Goal: Transaction & Acquisition: Purchase product/service

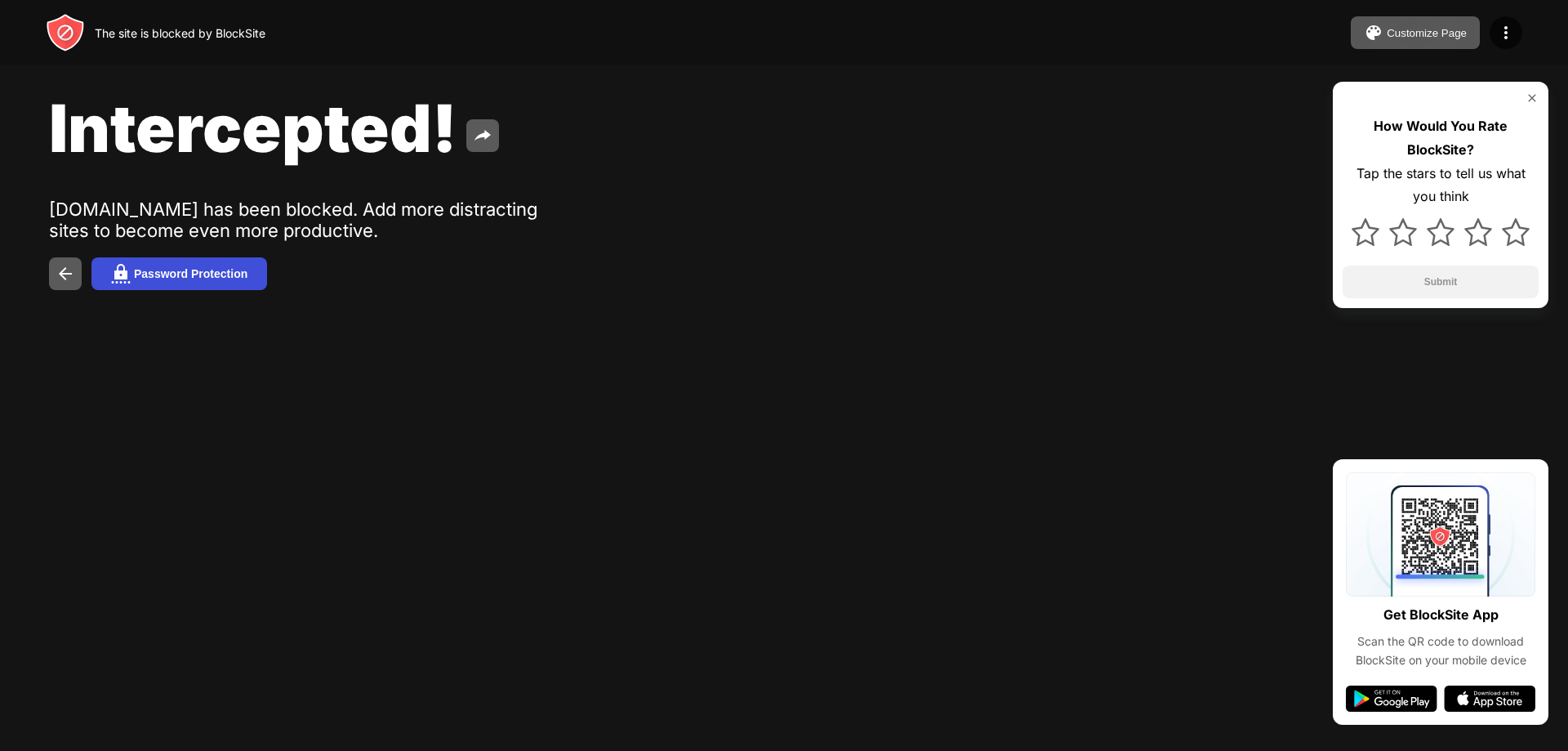
click at [205, 279] on div "Password Protection" at bounding box center [191, 273] width 113 height 13
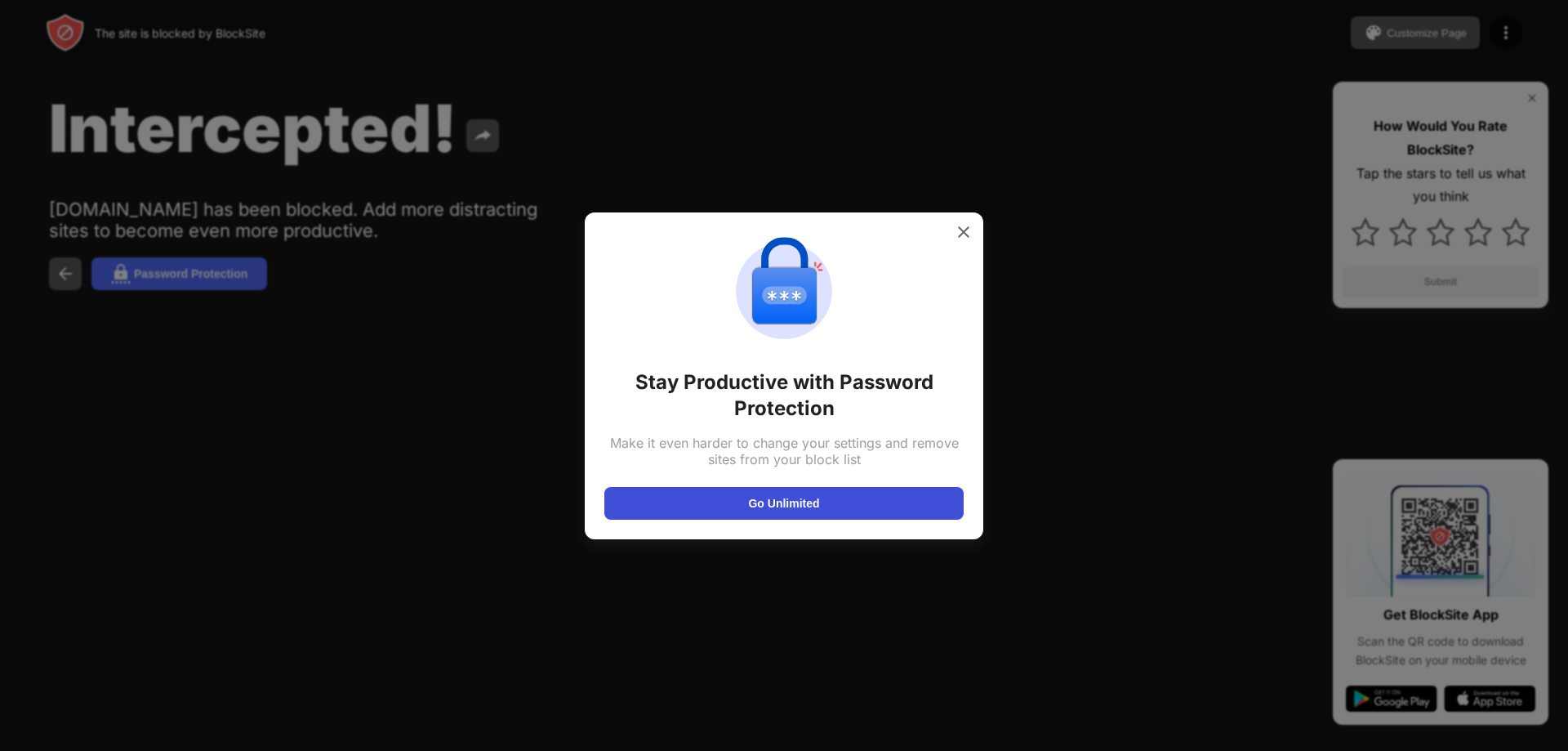
click at [806, 501] on button "Go Unlimited" at bounding box center [784, 503] width 360 height 33
click at [961, 229] on img at bounding box center [963, 231] width 16 height 16
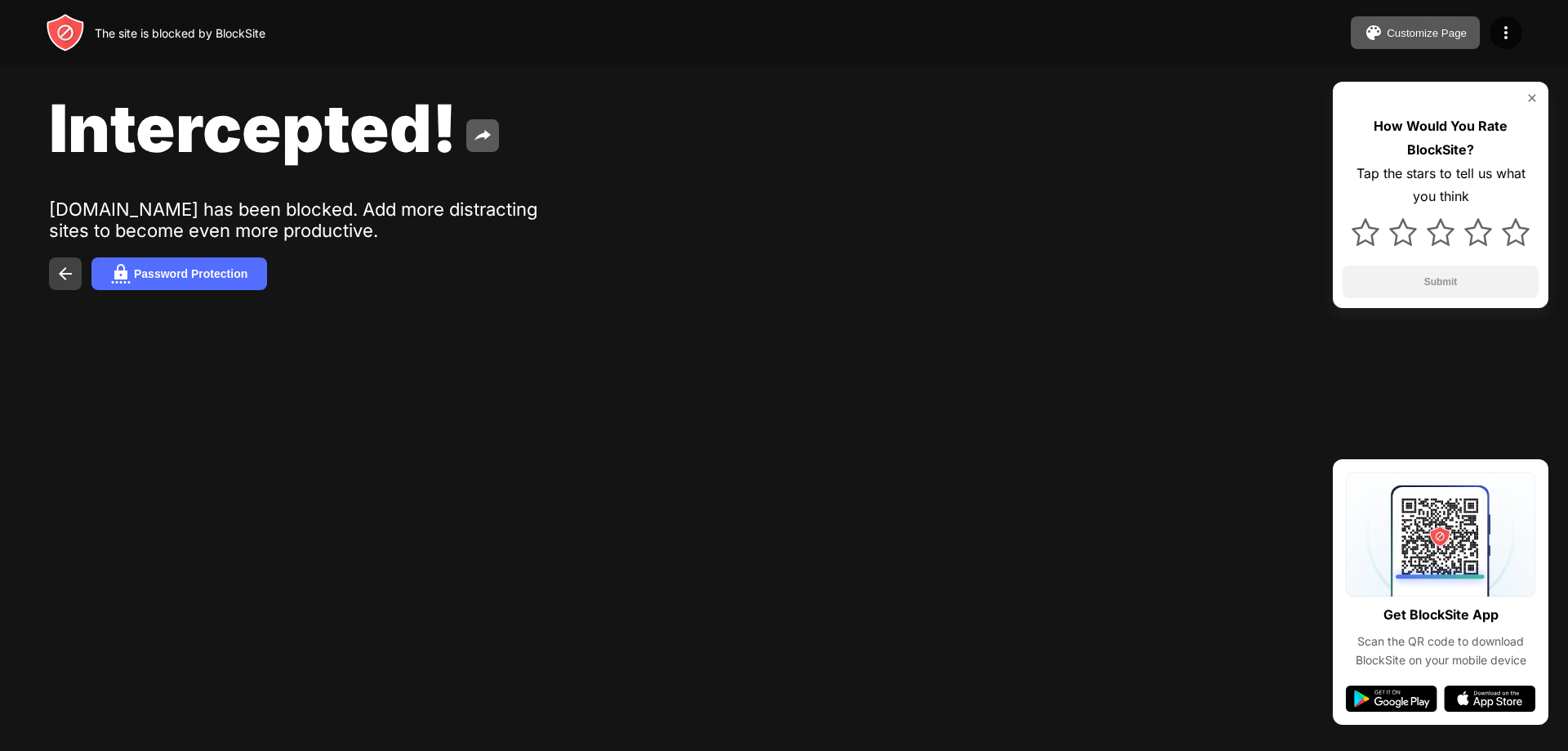
click at [63, 276] on img at bounding box center [65, 273] width 19 height 19
click at [205, 282] on button "Password Protection" at bounding box center [179, 274] width 176 height 33
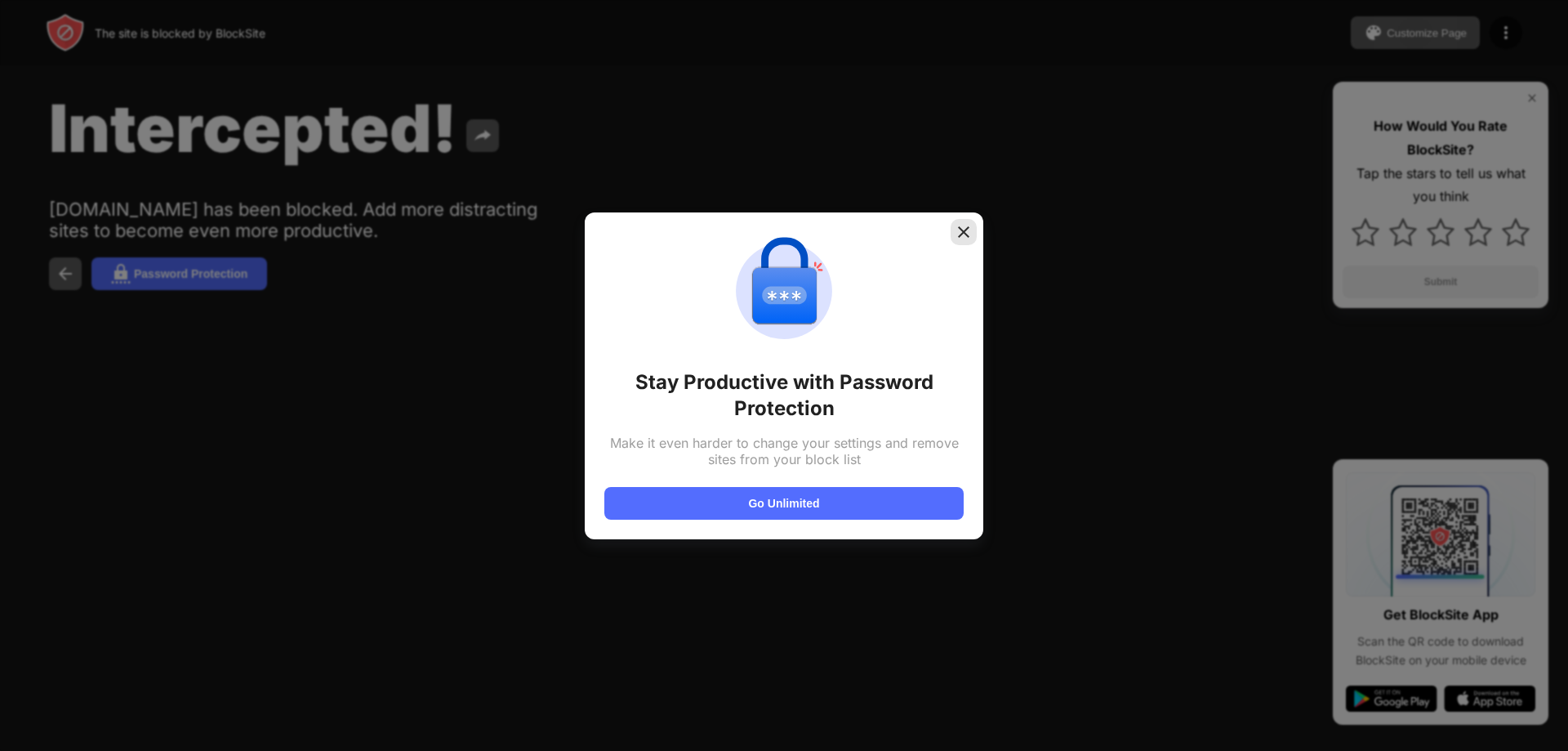
click at [963, 226] on img at bounding box center [963, 231] width 16 height 16
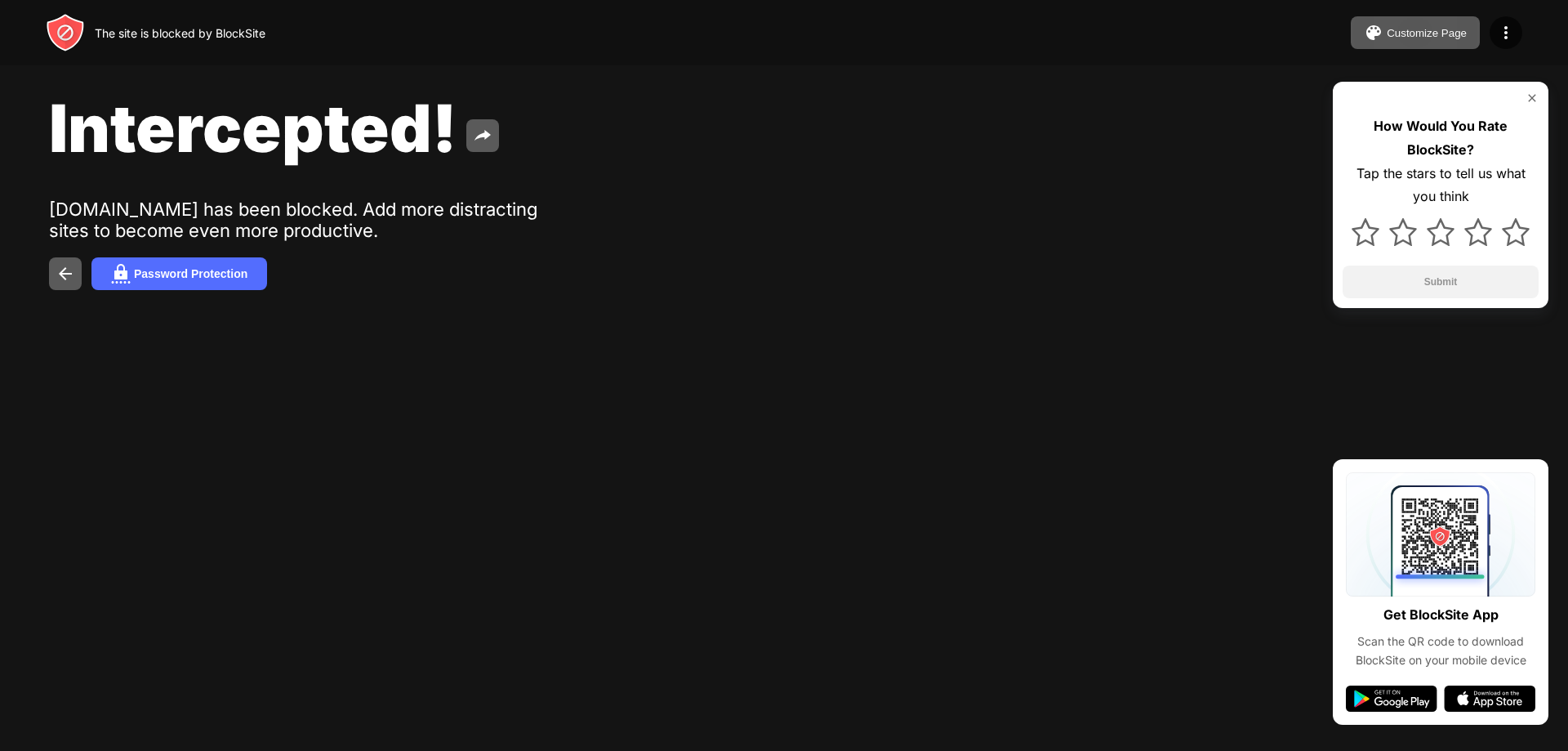
drag, startPoint x: 752, startPoint y: 347, endPoint x: 720, endPoint y: 364, distance: 36.2
click at [720, 364] on div "Intercepted! [DOMAIN_NAME] has been blocked. Add more distracting sites to beco…" at bounding box center [784, 189] width 1568 height 378
click at [1500, 38] on img at bounding box center [1506, 32] width 19 height 19
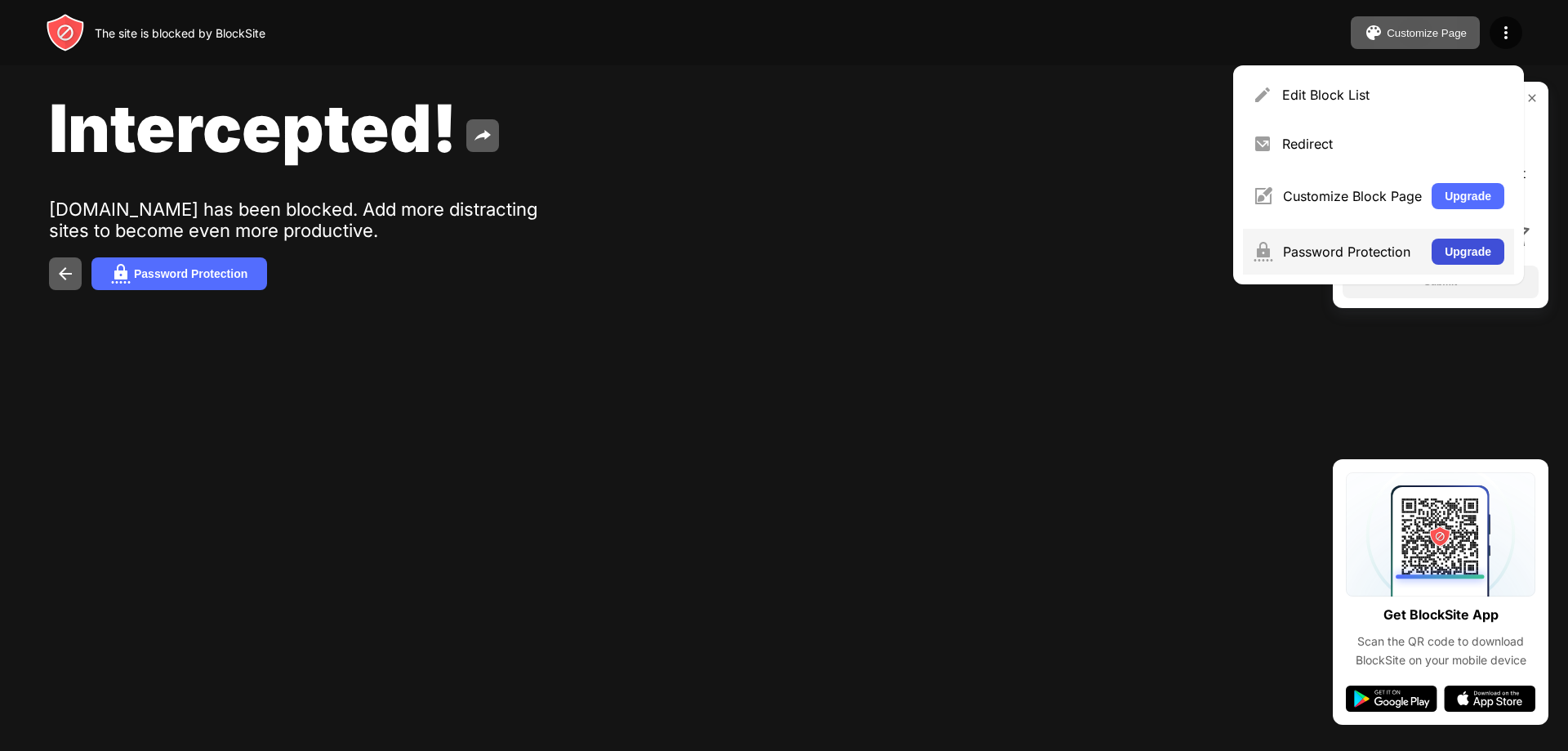
click at [1468, 245] on button "Upgrade" at bounding box center [1468, 251] width 73 height 26
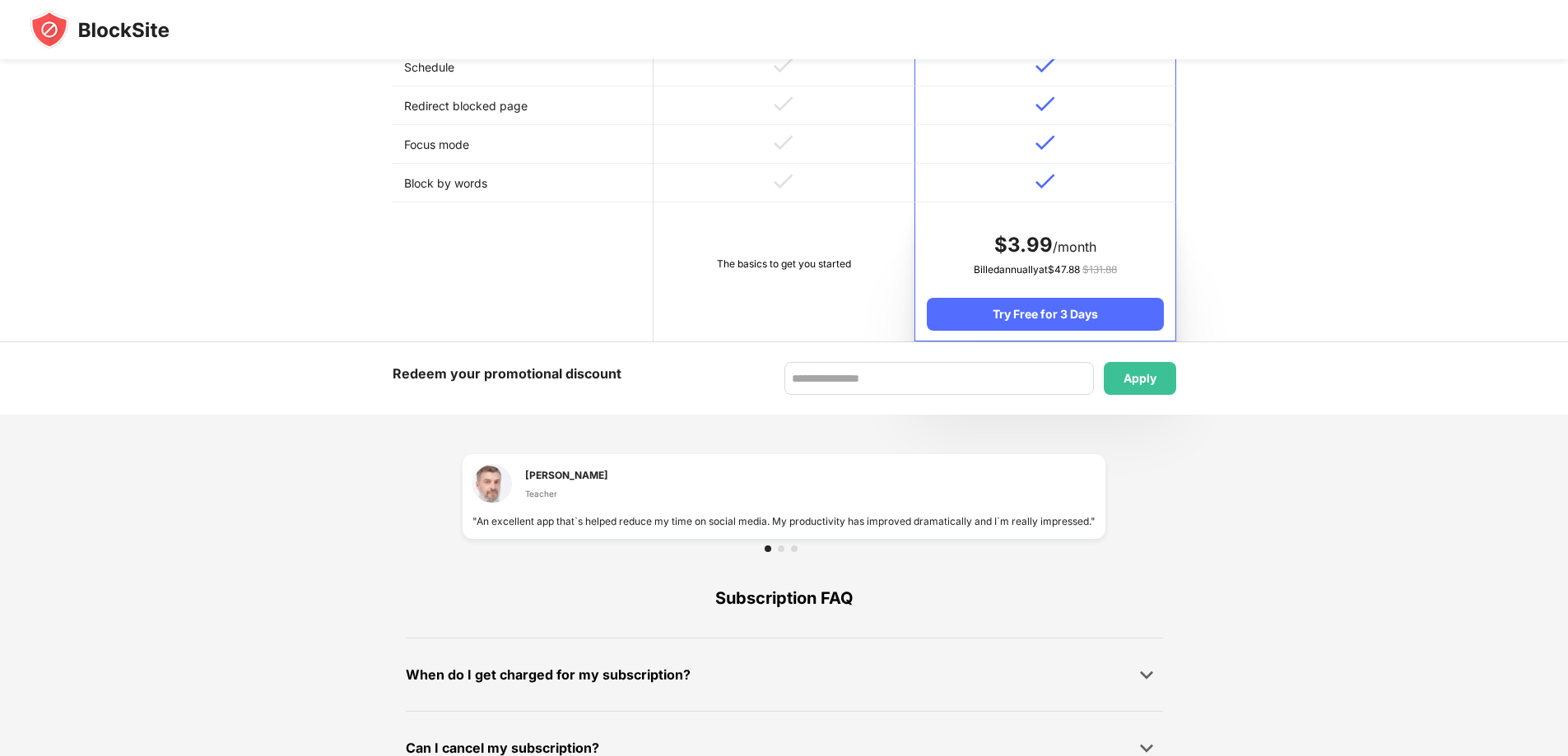
scroll to position [437, 0]
